Goal: Information Seeking & Learning: Learn about a topic

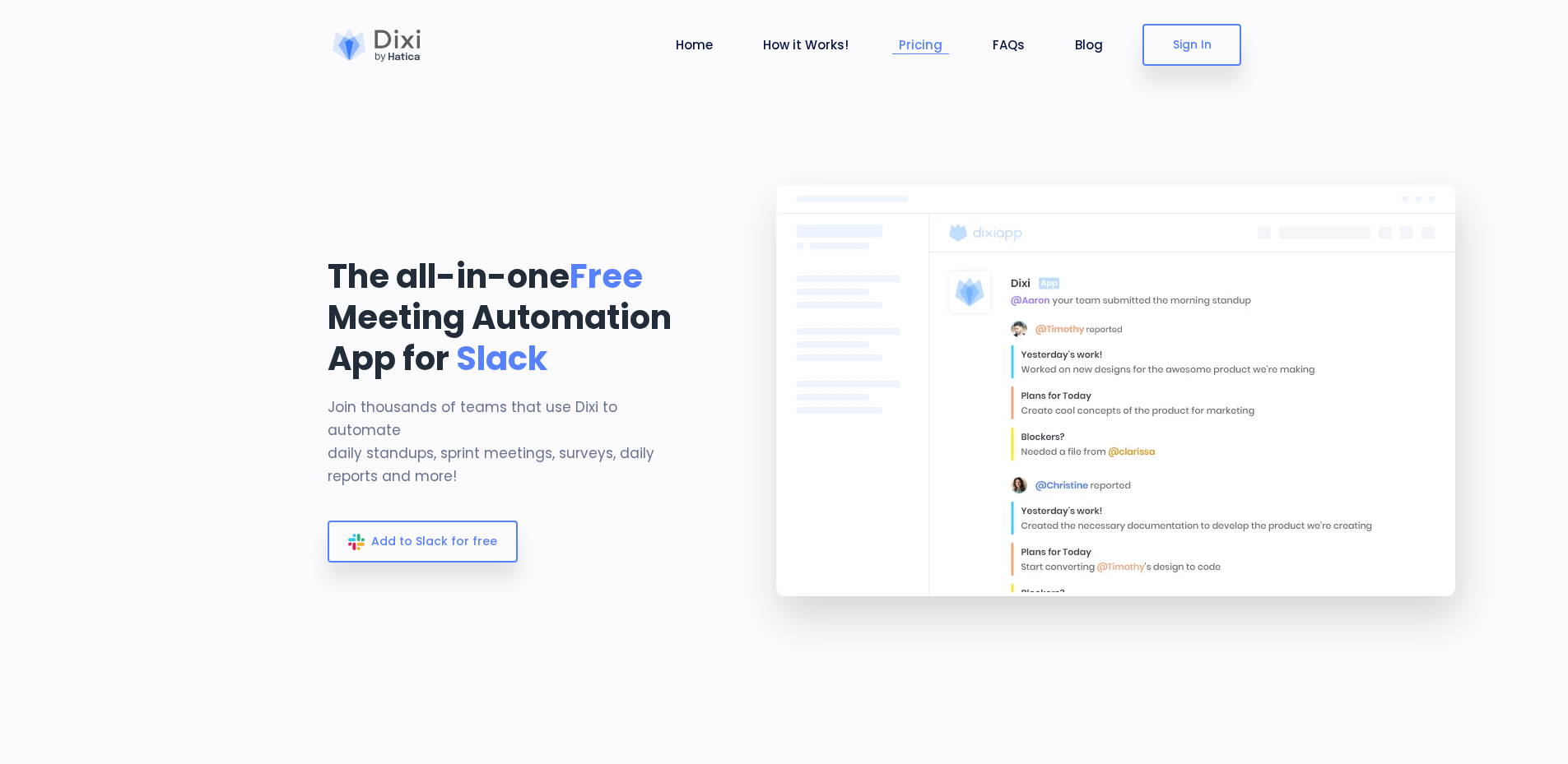
click at [916, 49] on link "Pricing" at bounding box center [921, 45] width 56 height 19
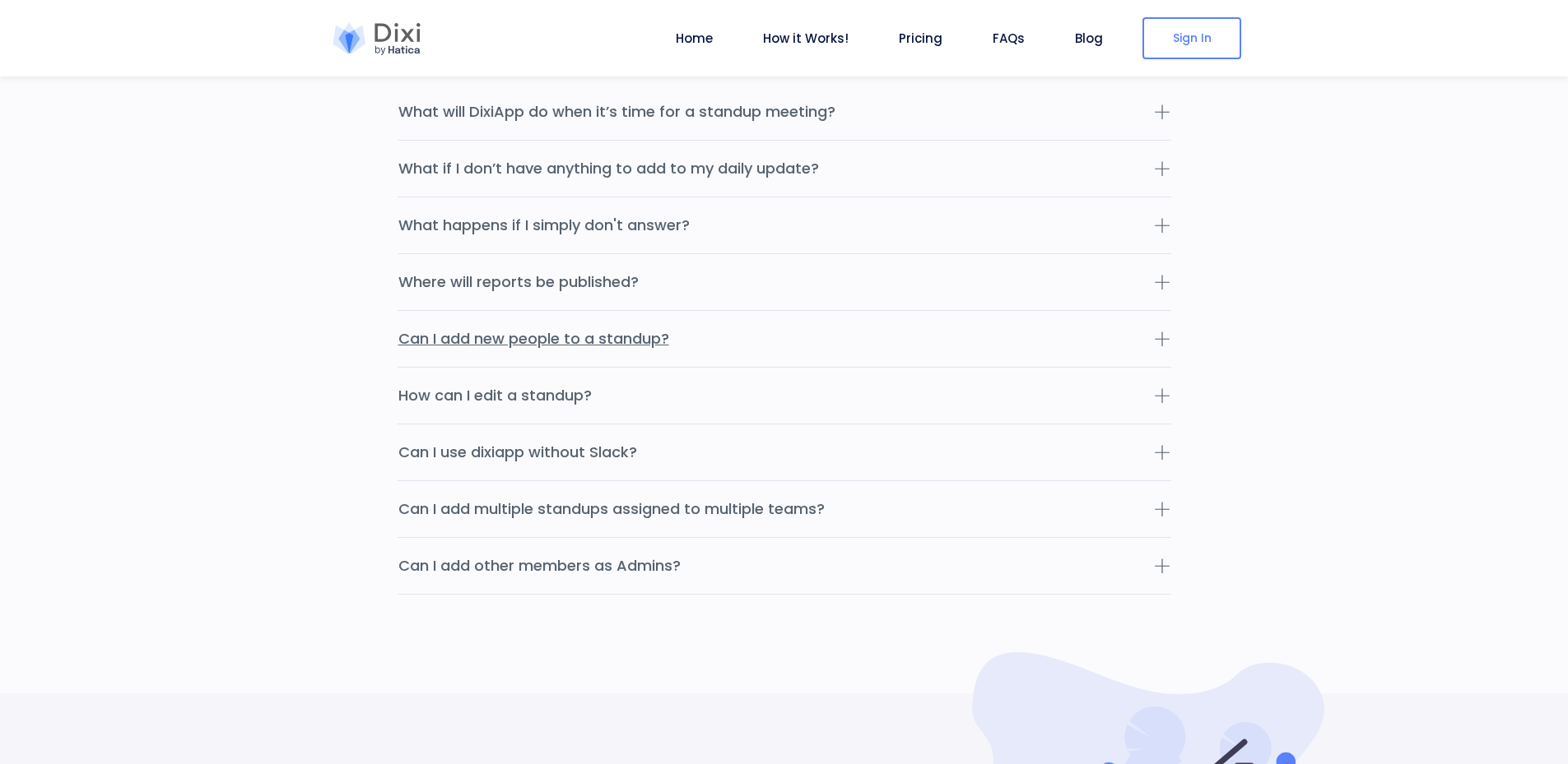
scroll to position [5235, 0]
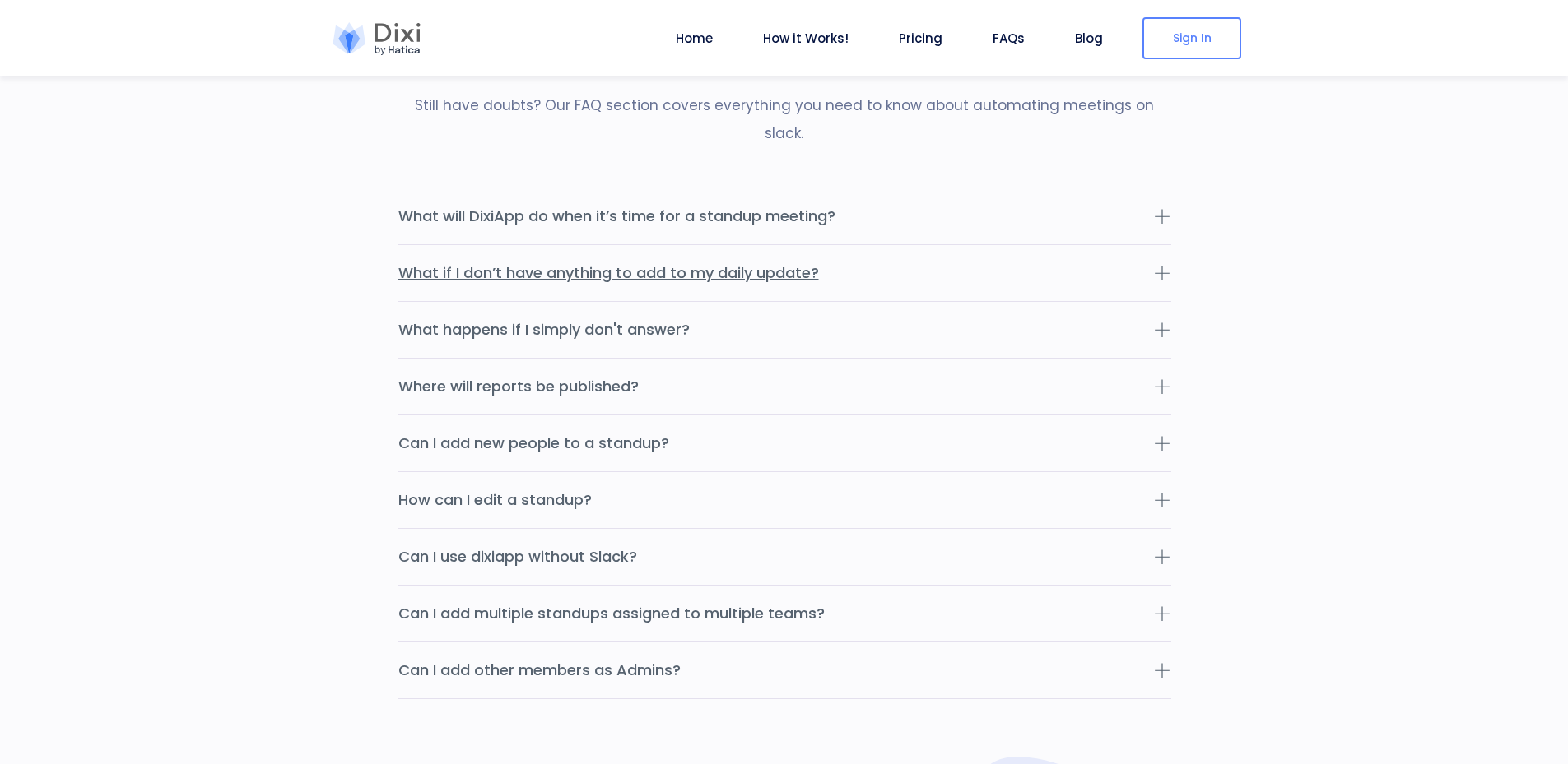
click at [835, 245] on button "What if I don’t have anything to add to my daily update?" at bounding box center [784, 273] width 774 height 56
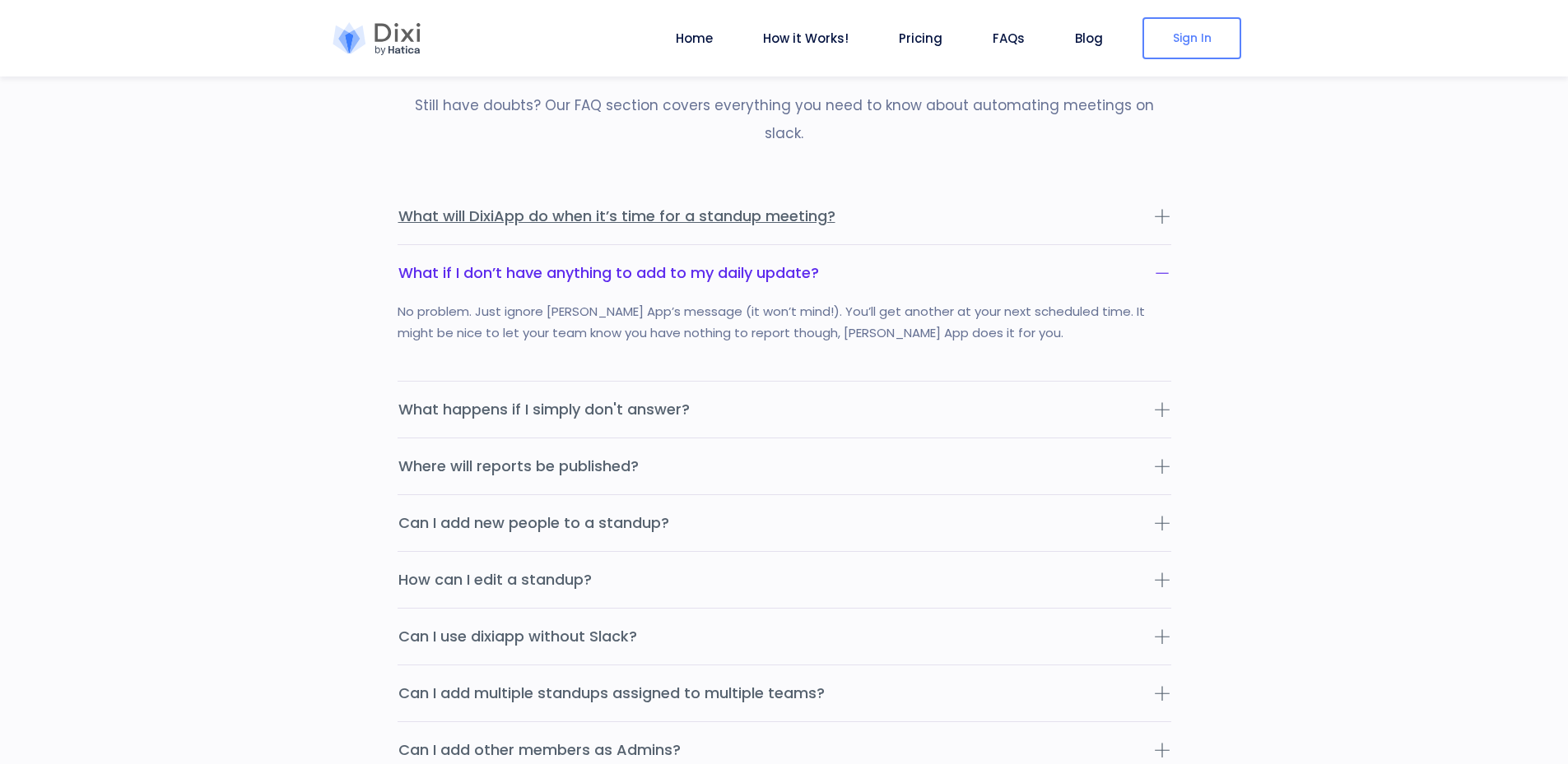
click at [895, 192] on button "What will DixiApp do when it’s time for a standup meeting?" at bounding box center [784, 216] width 774 height 56
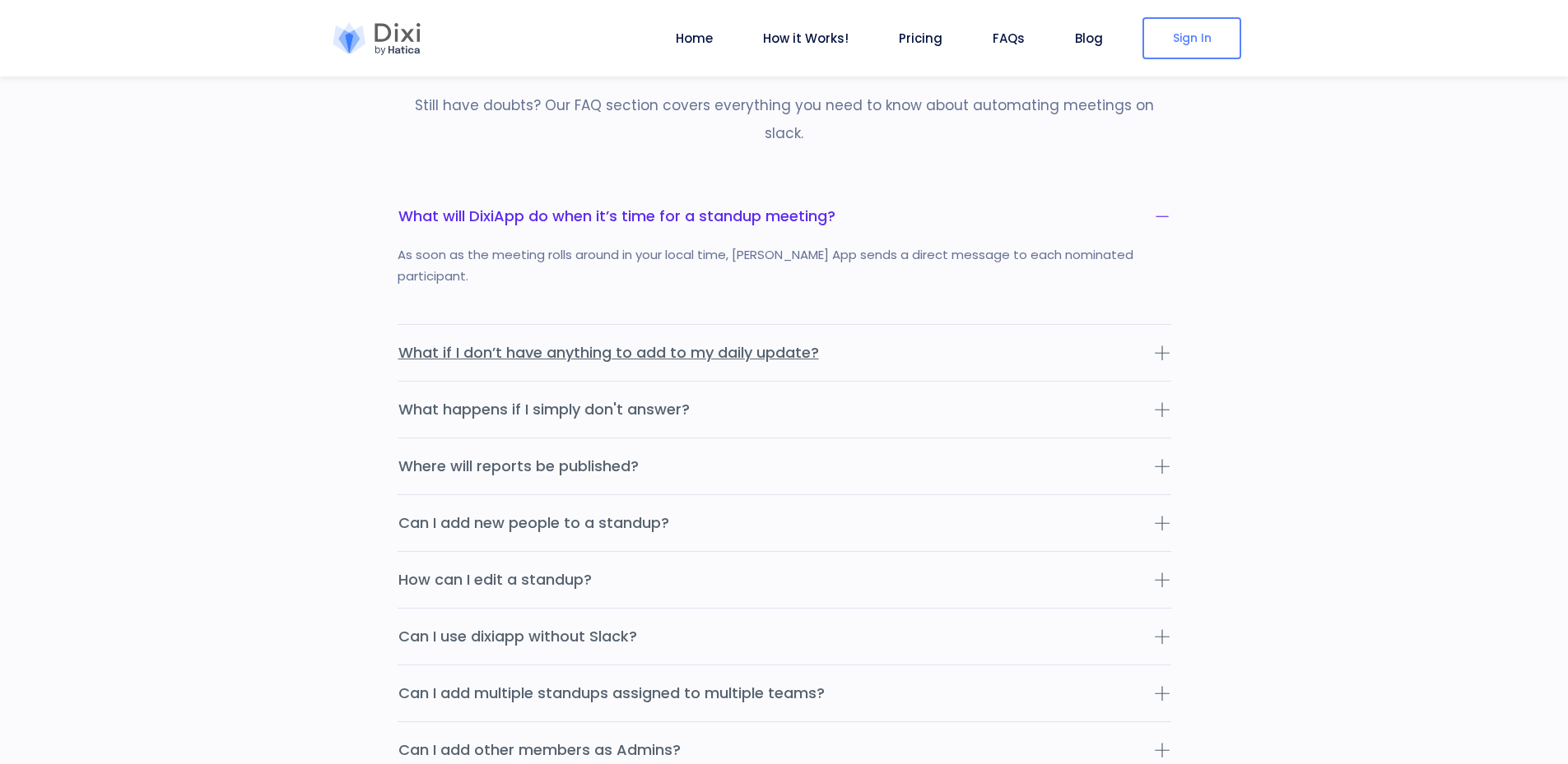
click at [978, 325] on button "What if I don’t have anything to add to my daily update?" at bounding box center [784, 353] width 774 height 56
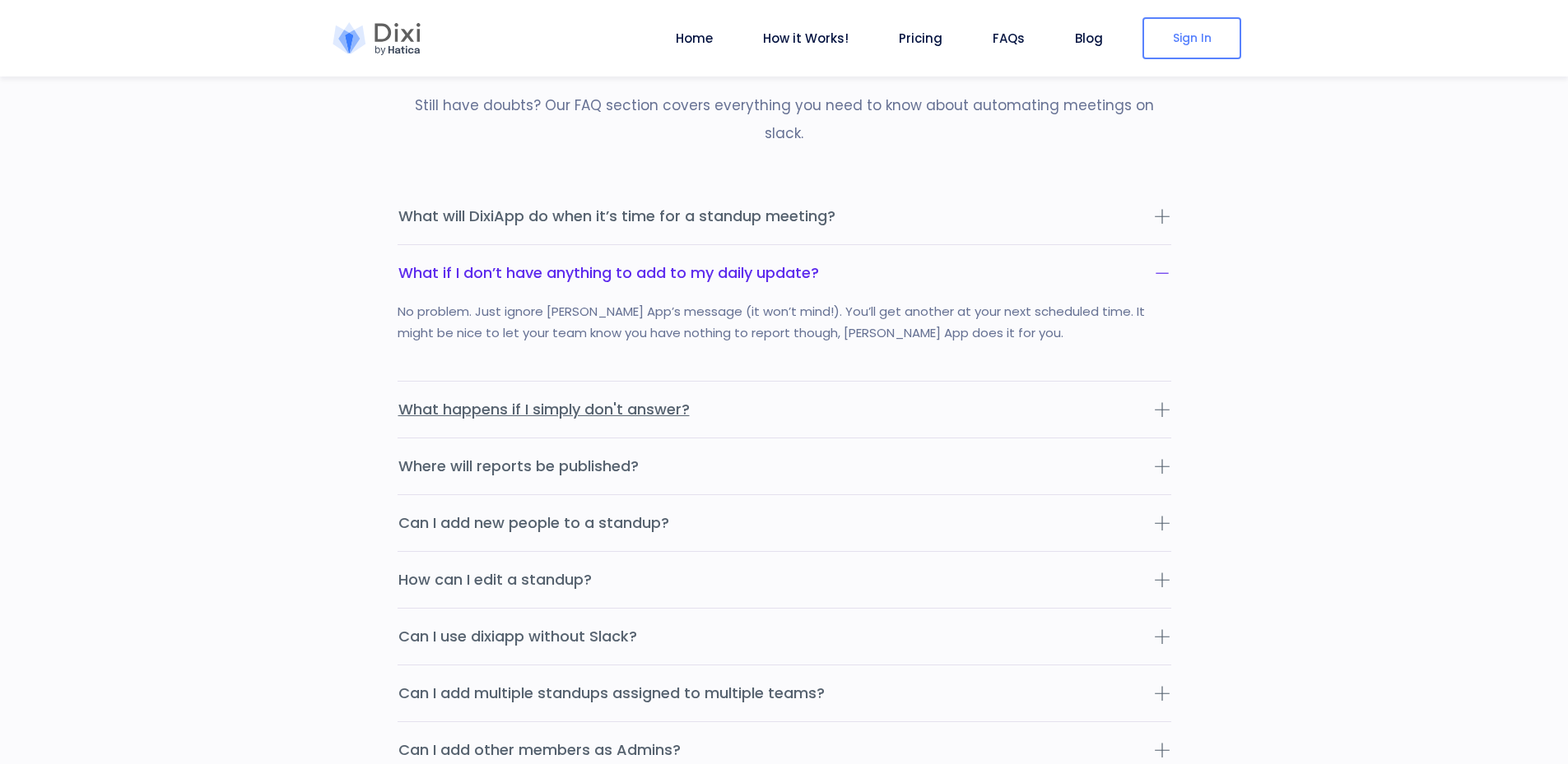
click at [735, 388] on button "What happens if I simply don't answer?" at bounding box center [784, 410] width 774 height 56
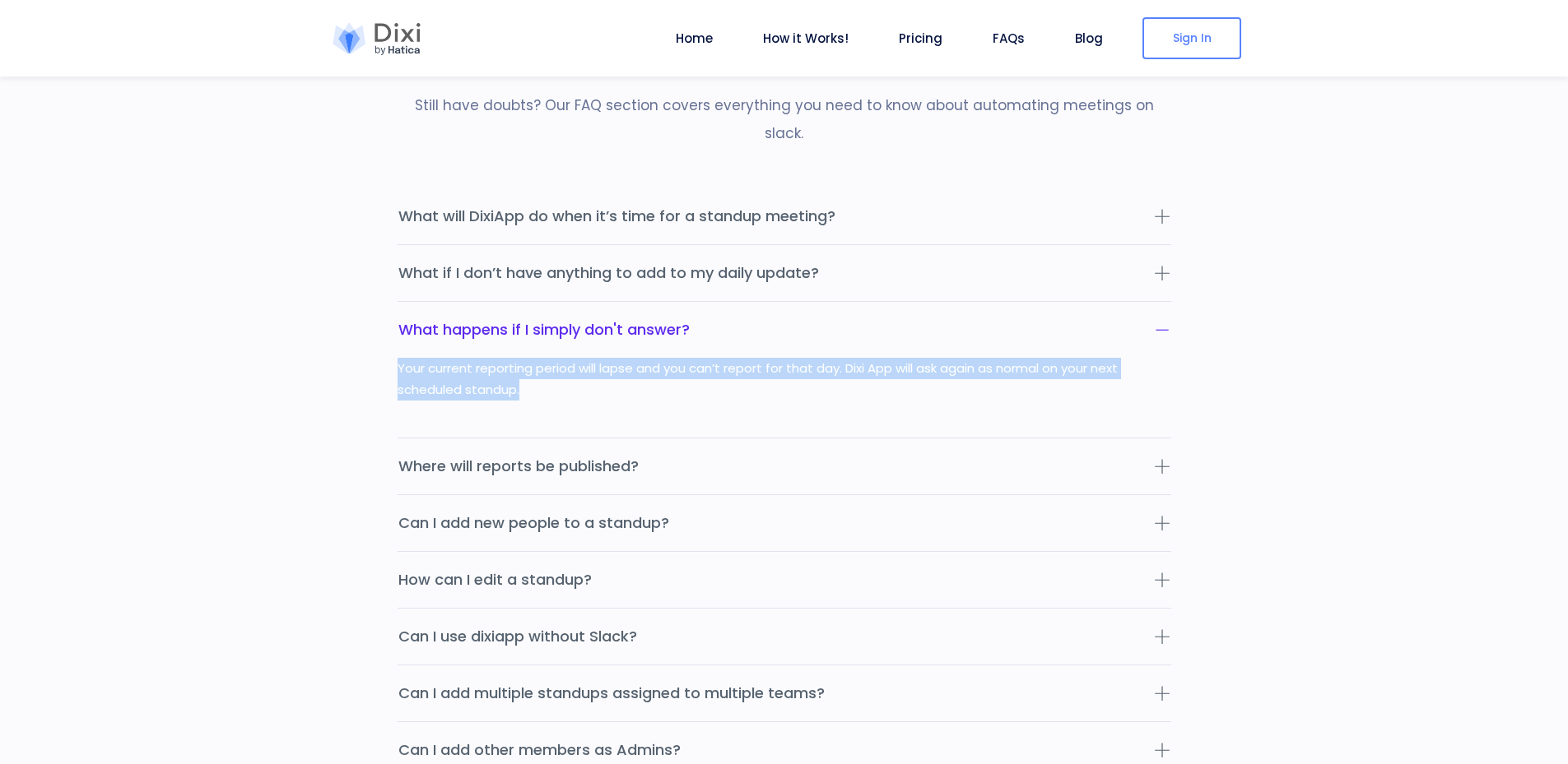
drag, startPoint x: 563, startPoint y: 365, endPoint x: 379, endPoint y: 339, distance: 185.8
click at [379, 339] on section "Frequently Asked Questions Still have doubts? Our FAQ section covers everything…" at bounding box center [784, 408] width 1568 height 938
copy div "Your current reporting period will lapse and you can’t report for that day. Dix…"
